Goal: Transaction & Acquisition: Purchase product/service

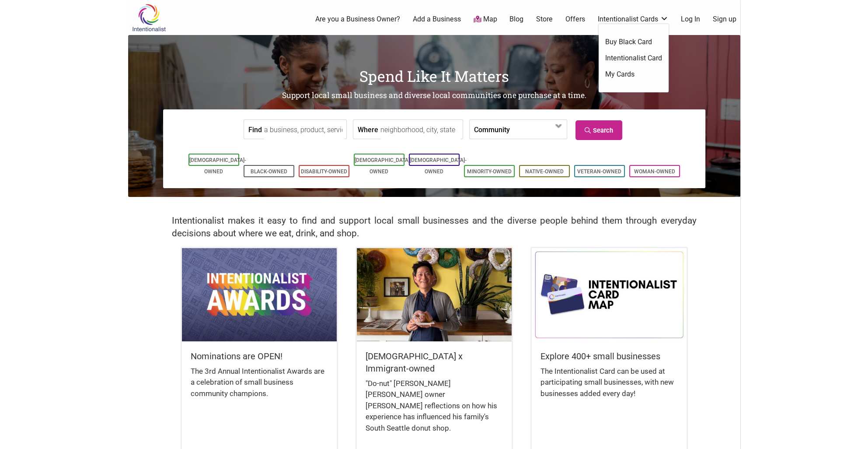
click at [635, 21] on link "Intentionalist Cards" at bounding box center [633, 19] width 71 height 10
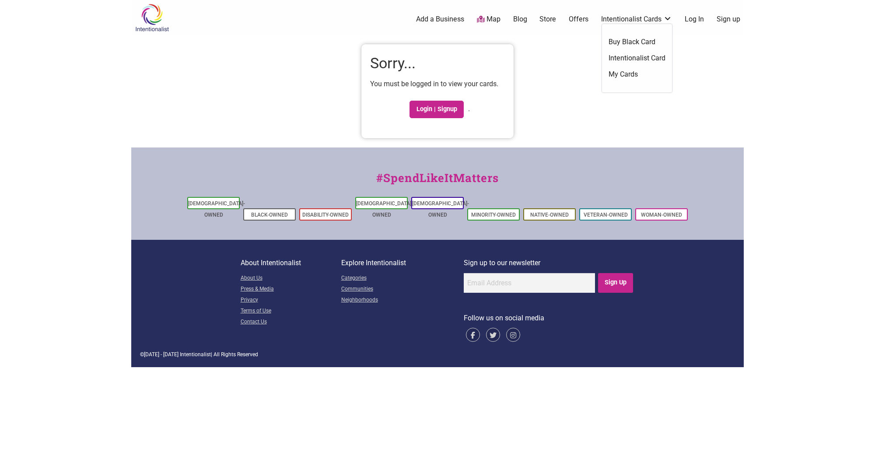
click at [647, 60] on link "Intentionalist Card" at bounding box center [637, 58] width 57 height 10
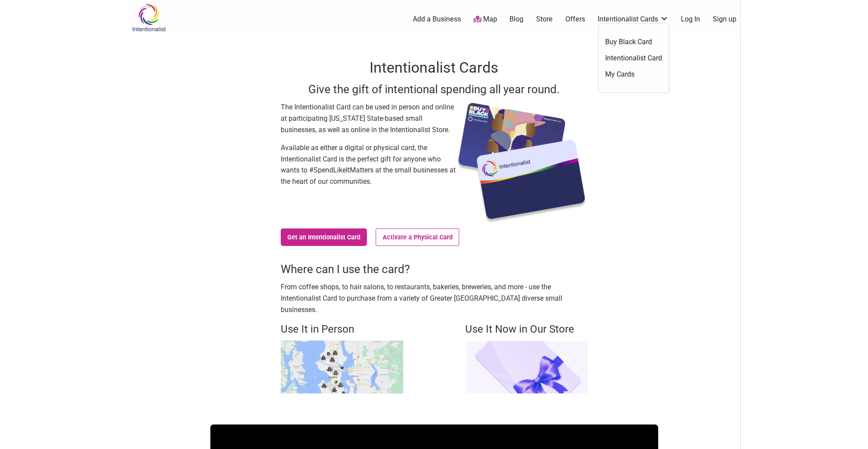
click at [641, 42] on link "Buy Black Card" at bounding box center [633, 42] width 57 height 10
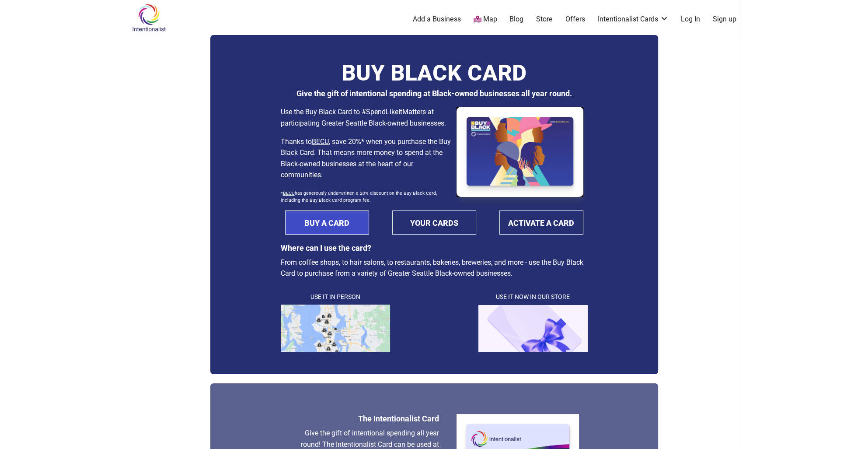
click at [351, 228] on link "BUY A CARD" at bounding box center [327, 222] width 84 height 24
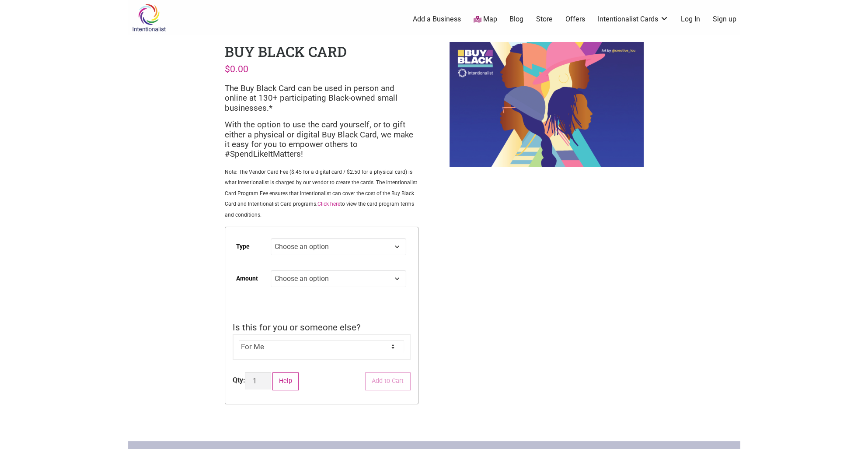
click at [344, 247] on select "Choose an option Digital Physical" at bounding box center [338, 246] width 135 height 17
drag, startPoint x: 541, startPoint y: 249, endPoint x: 534, endPoint y: 231, distance: 18.7
click at [539, 248] on div "Intentionalist Spend like it matters 0 Add a Business Map Blog Store Offers Int…" at bounding box center [434, 330] width 612 height 661
